Goal: Information Seeking & Learning: Check status

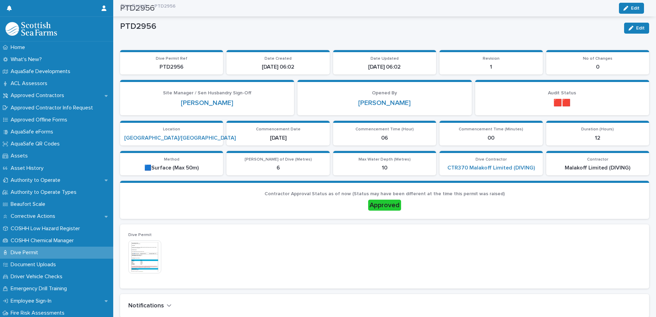
scroll to position [218, 0]
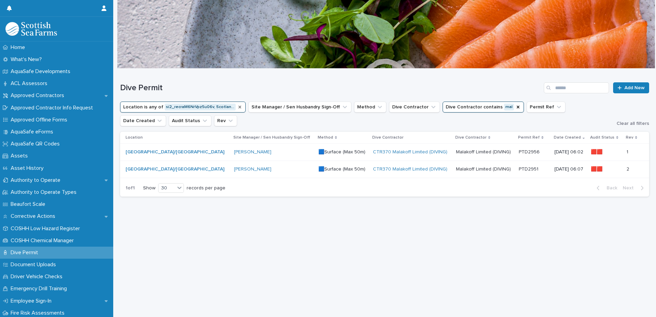
click at [237, 106] on icon "Location" at bounding box center [239, 106] width 5 height 5
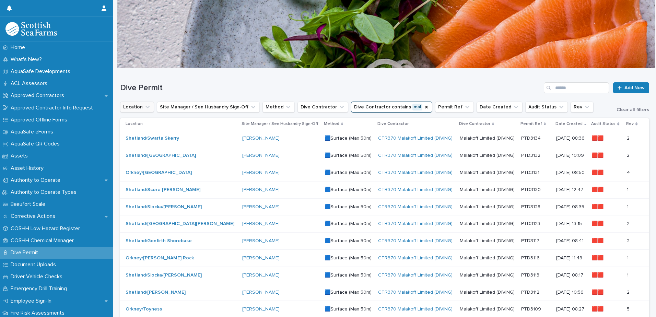
click at [148, 105] on icon "Location" at bounding box center [147, 107] width 7 height 7
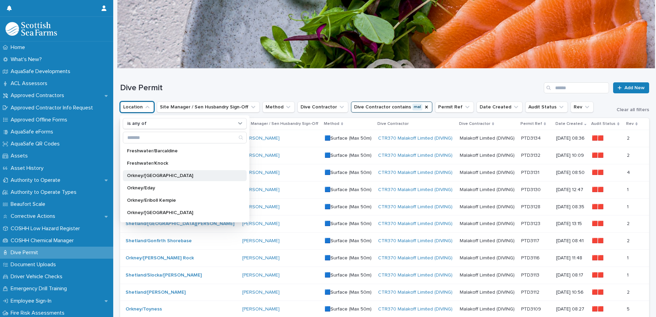
click at [221, 172] on div "Orkney/[GEOGRAPHIC_DATA]" at bounding box center [185, 175] width 124 height 11
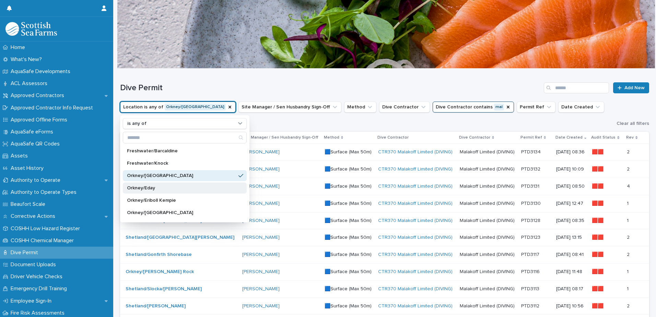
click at [215, 189] on p "Orkney/Eday" at bounding box center [181, 188] width 109 height 5
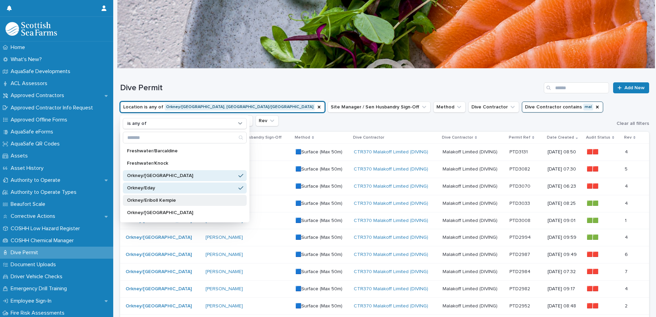
click at [214, 198] on div "Orkney/Eriboll Kempie" at bounding box center [185, 200] width 124 height 11
click at [214, 210] on p "Orkney/[GEOGRAPHIC_DATA]" at bounding box center [181, 212] width 109 height 5
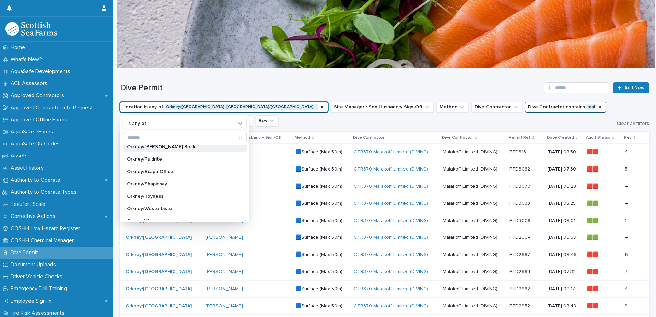
scroll to position [69, 0]
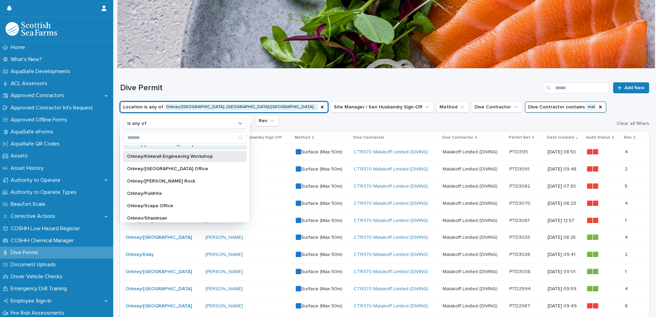
click at [217, 158] on p "Orkney/Kirkwall Engineering Workshop" at bounding box center [181, 156] width 109 height 5
click at [216, 169] on p "Orkney/[GEOGRAPHIC_DATA] Office" at bounding box center [181, 168] width 109 height 5
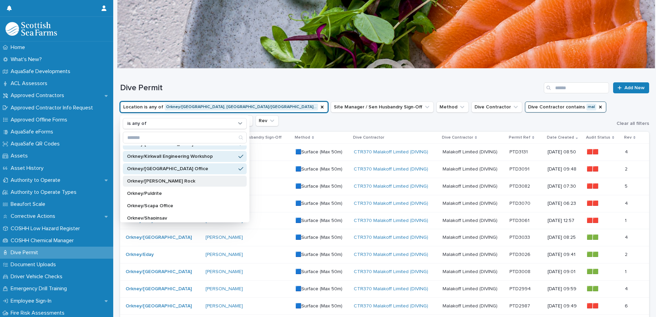
click at [216, 181] on p "Orkney/[PERSON_NAME] Rock" at bounding box center [181, 181] width 109 height 5
click at [216, 191] on div "Orkney/Puldrite" at bounding box center [185, 193] width 124 height 11
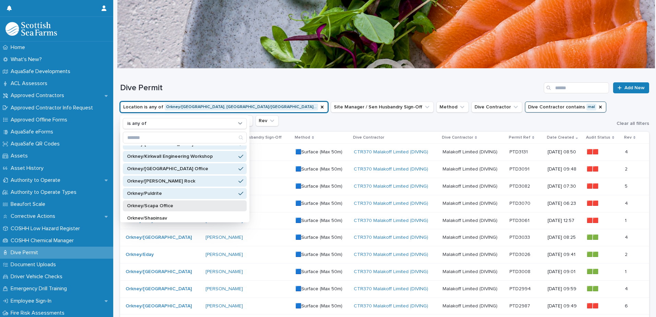
click at [219, 205] on div "Orkney/Scapa Office" at bounding box center [185, 205] width 124 height 11
click at [217, 214] on div "Orkney/Shapinsay" at bounding box center [185, 218] width 124 height 11
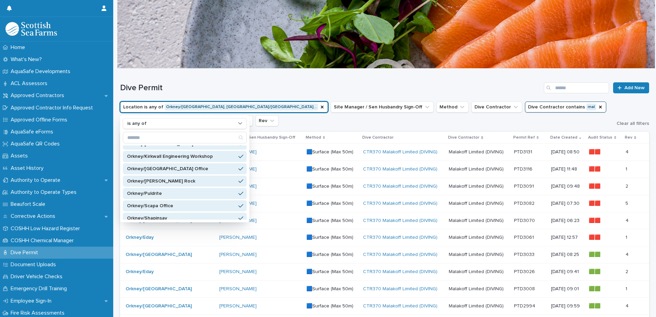
scroll to position [103, 0]
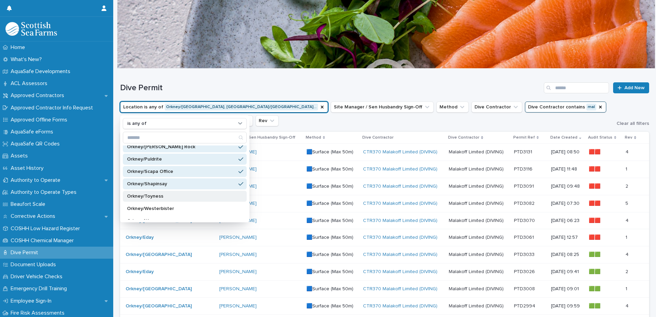
click at [214, 196] on p "Orkney/Toyness" at bounding box center [181, 196] width 109 height 5
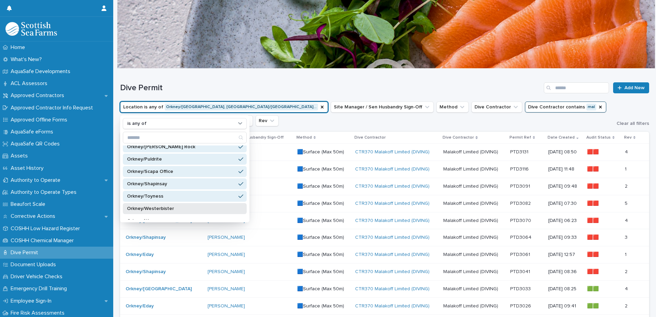
click at [212, 211] on p "Orkney/Westerbister" at bounding box center [181, 208] width 109 height 5
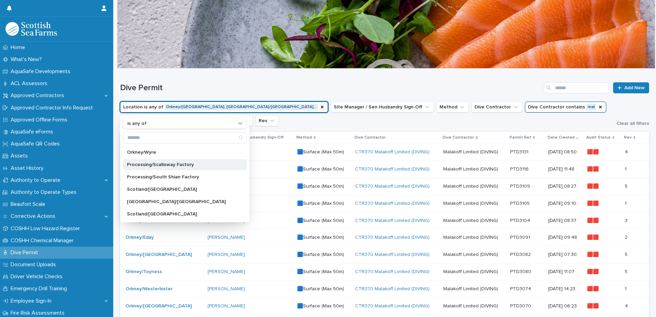
scroll to position [137, 0]
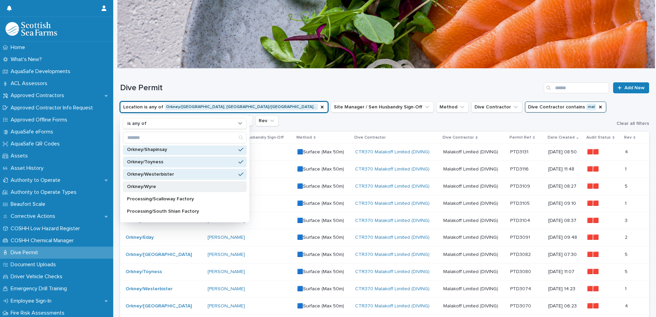
click at [204, 189] on div "Orkney/Wyre" at bounding box center [185, 186] width 124 height 11
click at [266, 88] on h1 "Dive Permit" at bounding box center [330, 88] width 421 height 10
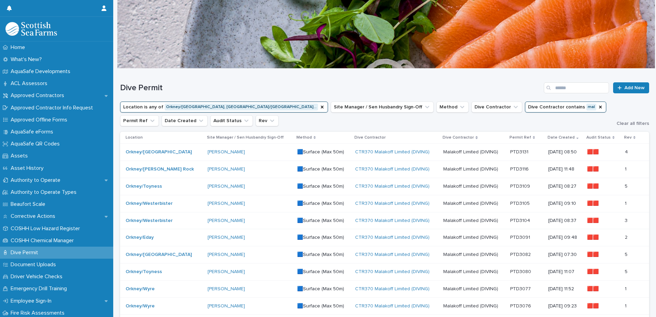
click at [548, 151] on p "[DATE] 08:50" at bounding box center [564, 152] width 33 height 6
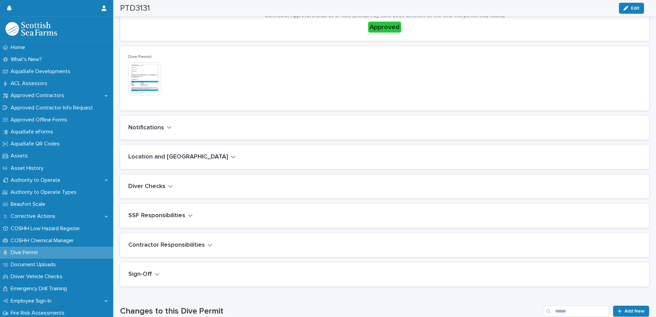
scroll to position [172, 0]
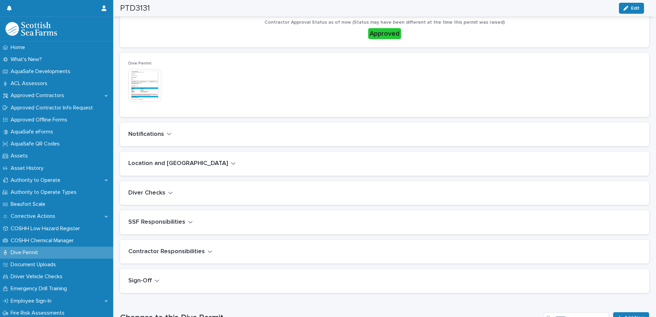
click at [167, 134] on icon "button" at bounding box center [169, 134] width 5 height 6
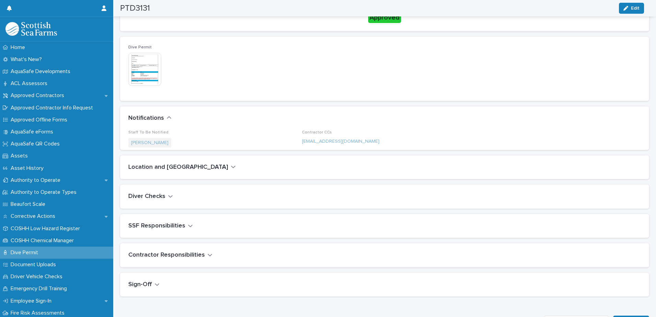
scroll to position [188, 0]
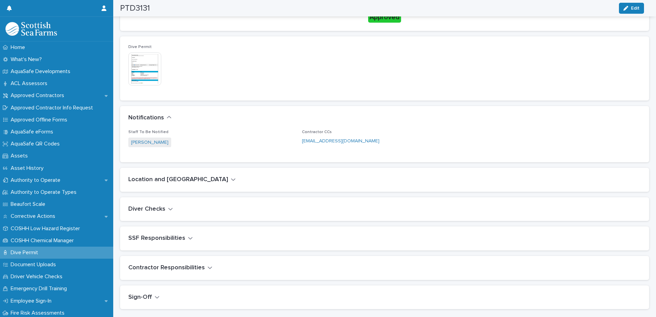
click at [168, 116] on icon "button" at bounding box center [169, 117] width 5 height 6
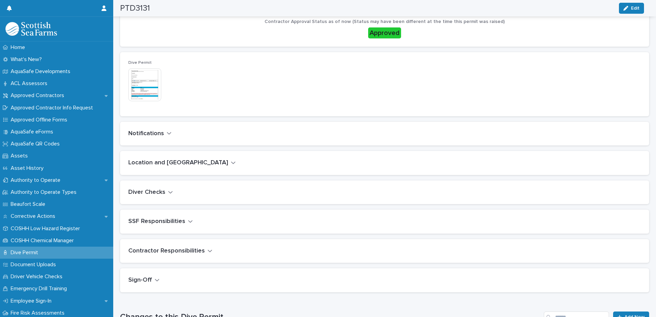
scroll to position [172, 0]
click at [231, 164] on icon "button" at bounding box center [233, 163] width 5 height 6
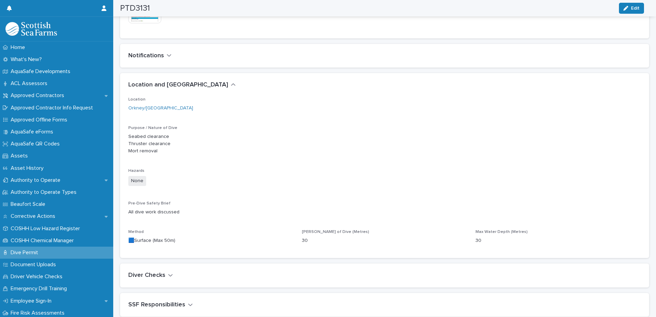
scroll to position [252, 0]
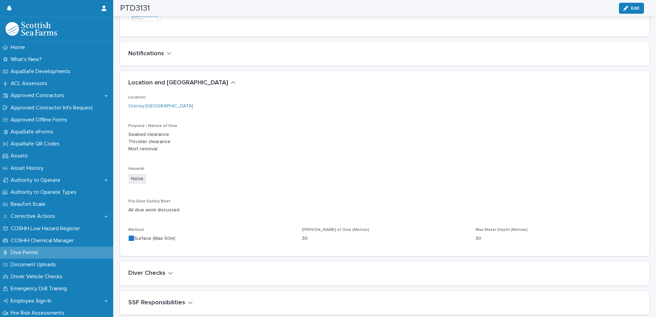
click at [231, 81] on icon "button" at bounding box center [233, 83] width 5 height 6
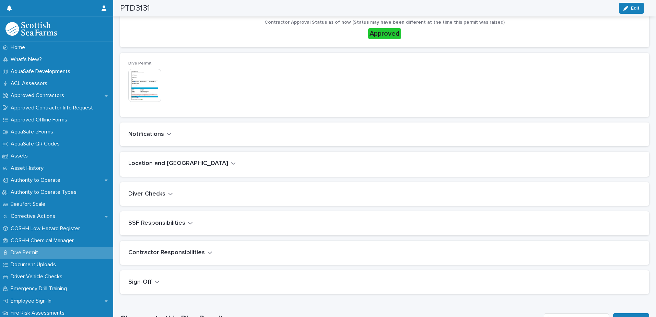
scroll to position [172, 0]
click at [168, 191] on icon "button" at bounding box center [170, 193] width 5 height 6
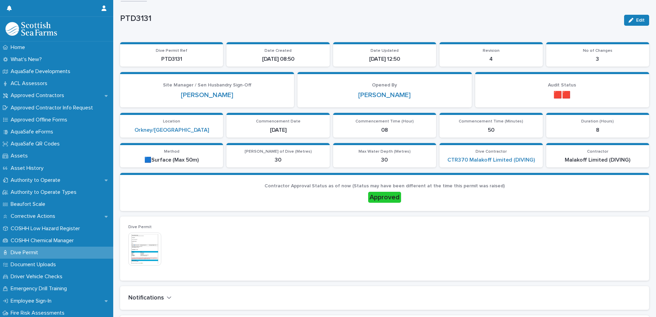
scroll to position [0, 0]
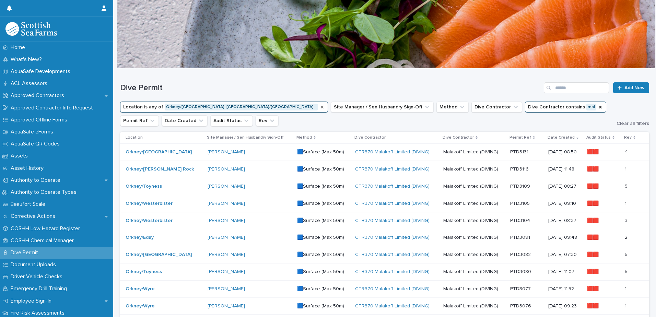
click at [319, 109] on icon "Location" at bounding box center [321, 106] width 5 height 5
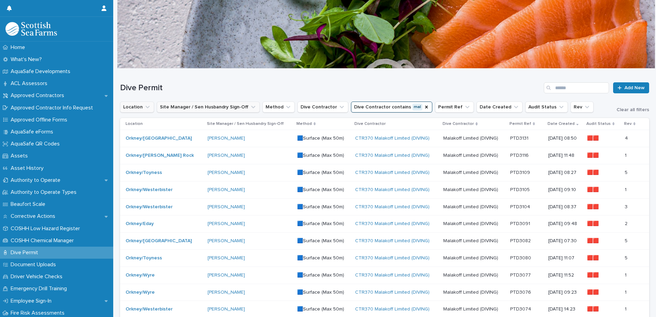
click at [250, 107] on icon "Site Manager / Sen Husbandry Sign-Off" at bounding box center [253, 107] width 7 height 7
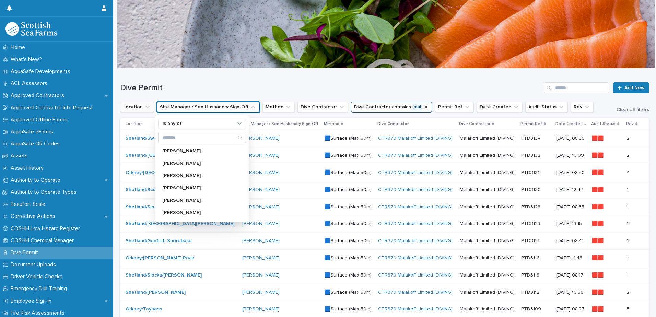
click at [146, 110] on icon "Location" at bounding box center [147, 107] width 7 height 7
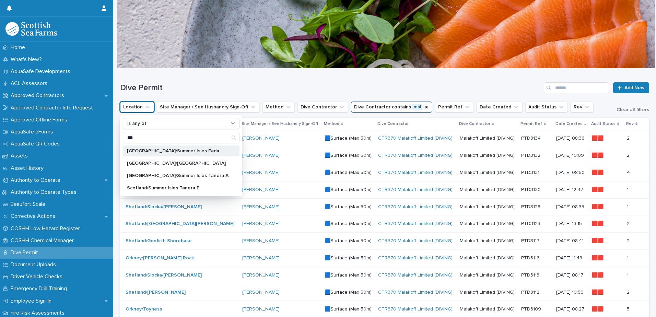
type input "***"
click at [165, 151] on p "[GEOGRAPHIC_DATA]/Summer Isles Fada" at bounding box center [178, 151] width 102 height 5
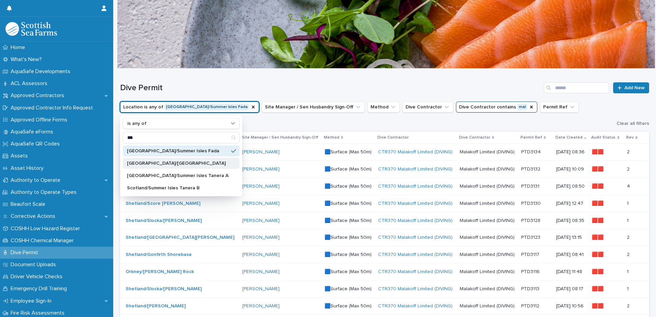
click at [167, 165] on p "[GEOGRAPHIC_DATA]/[GEOGRAPHIC_DATA]" at bounding box center [178, 163] width 102 height 5
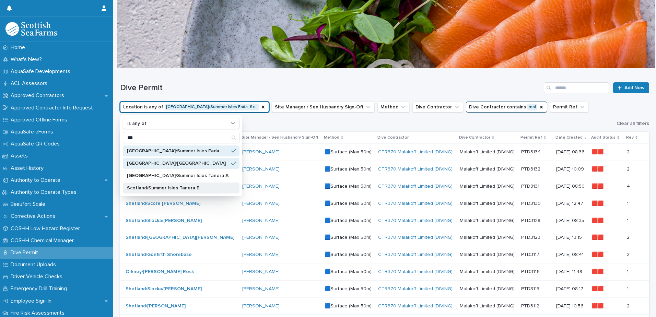
click at [173, 174] on p "[GEOGRAPHIC_DATA]/Summer Isles Tanera A" at bounding box center [178, 175] width 102 height 5
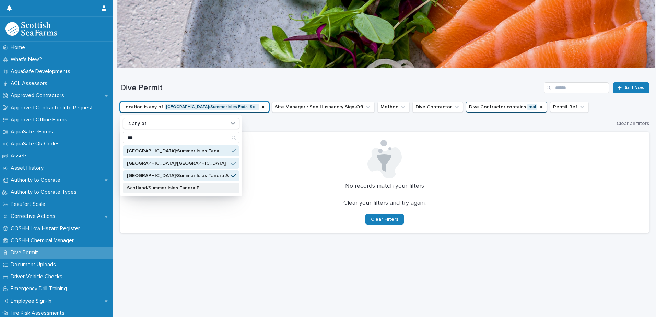
click at [176, 188] on p "Scotland/Summer Isles Tanera B" at bounding box center [178, 188] width 102 height 5
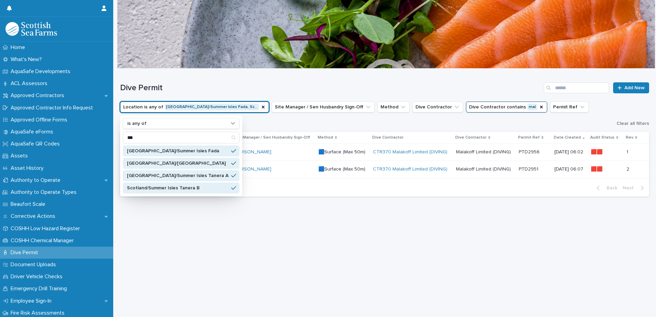
click at [233, 83] on h1 "Dive Permit" at bounding box center [330, 88] width 421 height 10
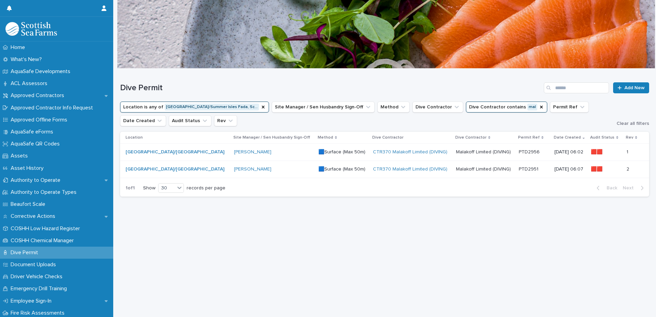
click at [318, 151] on p "🟦Surface (Max 50m)" at bounding box center [342, 152] width 49 height 6
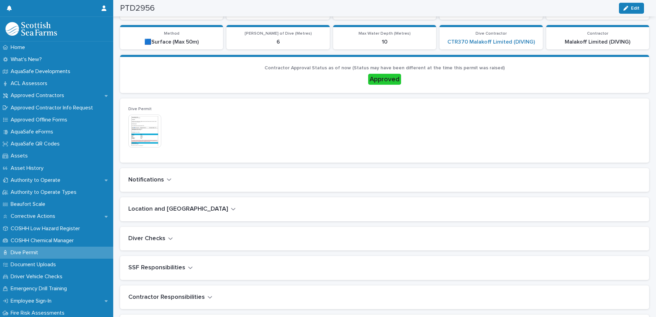
scroll to position [137, 0]
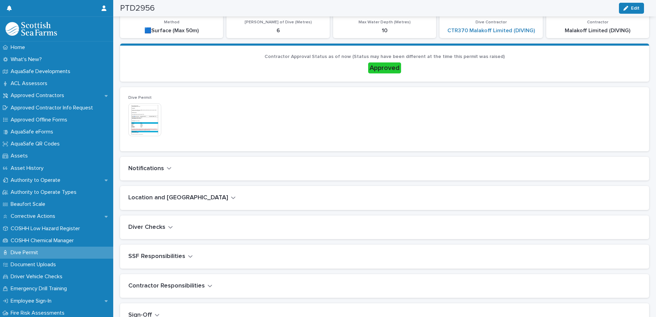
click at [169, 230] on icon "button" at bounding box center [170, 227] width 5 height 6
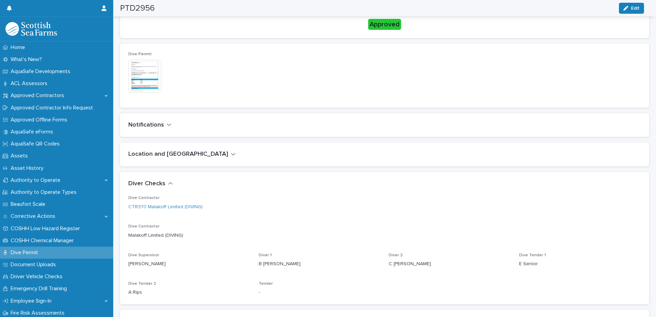
scroll to position [194, 0]
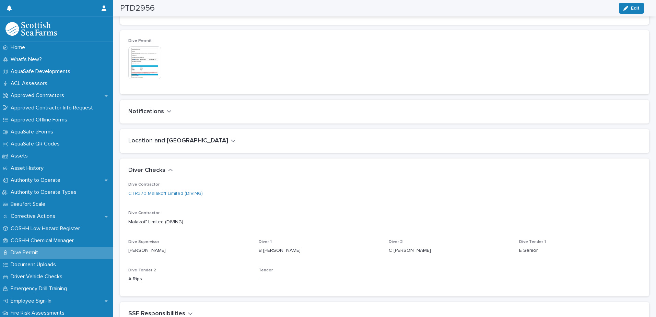
click at [176, 140] on h2 "Location and [GEOGRAPHIC_DATA]" at bounding box center [178, 141] width 100 height 8
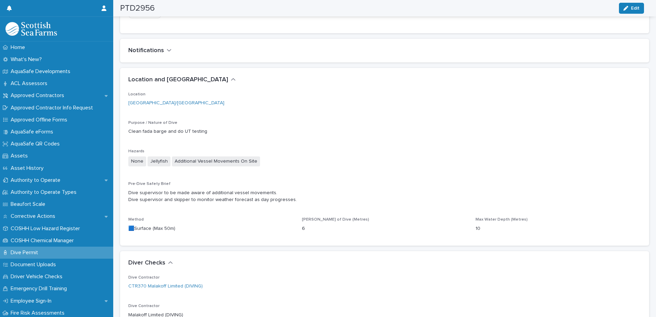
scroll to position [271, 0]
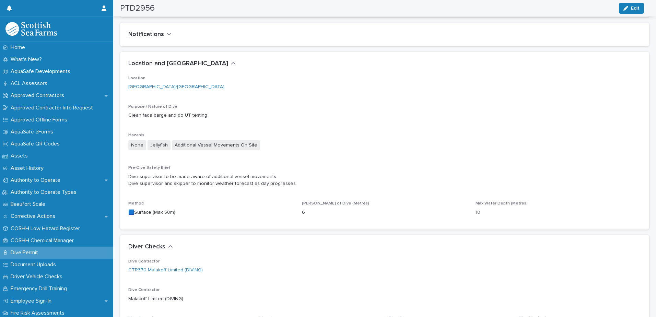
click at [231, 63] on icon "button" at bounding box center [233, 63] width 5 height 6
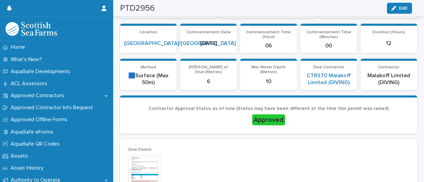
scroll to position [103, 0]
